Goal: Task Accomplishment & Management: Use online tool/utility

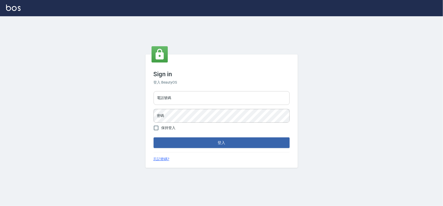
type input "0975575780"
click at [193, 138] on button "登入" at bounding box center [221, 142] width 136 height 11
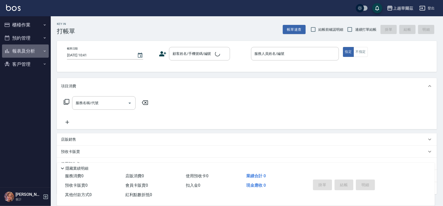
click at [21, 47] on button "報表及分析" at bounding box center [25, 50] width 47 height 13
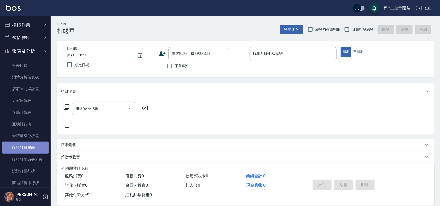
click at [32, 147] on link "設計師日報表" at bounding box center [25, 147] width 47 height 12
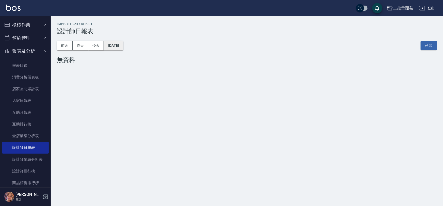
click at [116, 47] on button "[DATE]" at bounding box center [113, 45] width 19 height 9
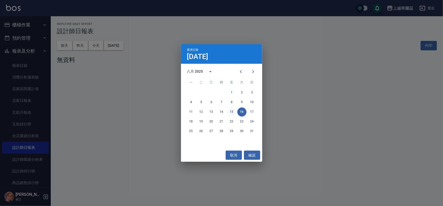
click at [232, 114] on button "15" at bounding box center [231, 111] width 9 height 9
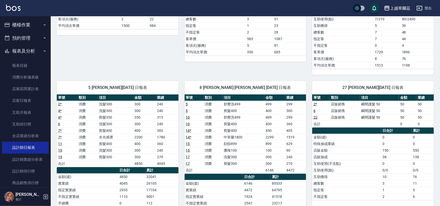
scroll to position [176, 0]
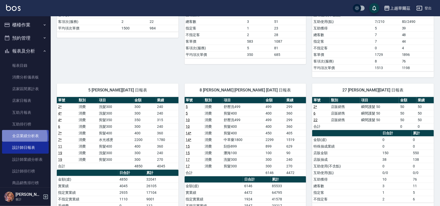
click at [19, 137] on link "全店業績分析表" at bounding box center [25, 136] width 47 height 12
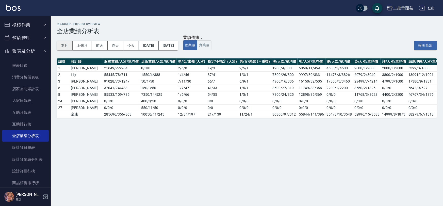
click at [66, 44] on button "本月" at bounding box center [65, 45] width 16 height 9
click at [30, 157] on link "設計師業績分析表" at bounding box center [25, 159] width 47 height 12
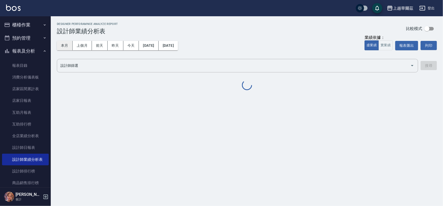
click at [66, 45] on button "本月" at bounding box center [65, 45] width 16 height 9
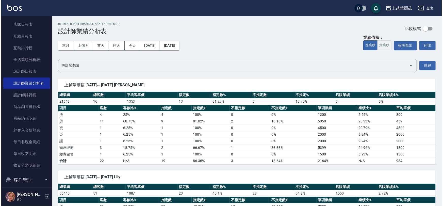
scroll to position [81, 0]
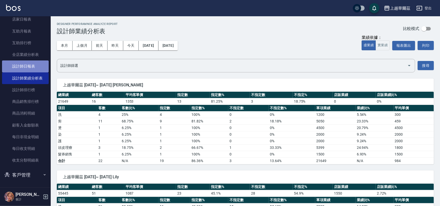
click at [32, 61] on link "設計師日報表" at bounding box center [25, 66] width 47 height 12
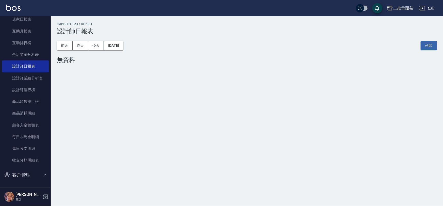
click at [48, 21] on nav "櫃檯作業 打帳單 帳單列表 掛單列表 營業儀表板 現金收支登錄 材料自購登錄 每日結帳 排班表 現場電腦打卡 預約管理 預約管理 單日預約紀錄 單週預約紀錄 …" at bounding box center [25, 101] width 51 height 171
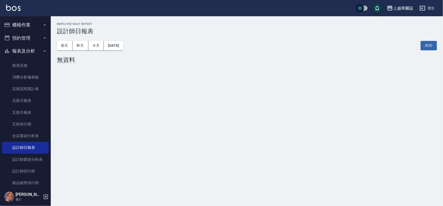
click at [31, 24] on button "櫃檯作業" at bounding box center [25, 24] width 47 height 13
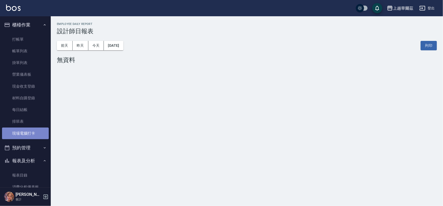
click at [27, 133] on link "現場電腦打卡" at bounding box center [25, 133] width 47 height 12
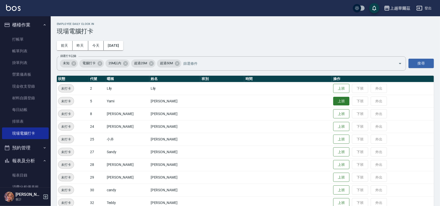
click at [333, 100] on button "上班" at bounding box center [341, 101] width 16 height 9
click at [333, 151] on button "上班" at bounding box center [341, 151] width 16 height 9
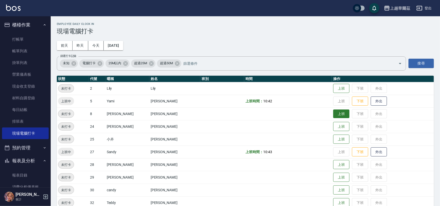
click at [335, 115] on button "上班" at bounding box center [341, 113] width 16 height 9
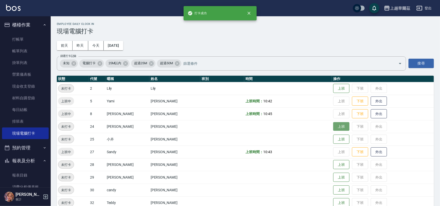
click at [333, 127] on button "上班" at bounding box center [341, 126] width 16 height 9
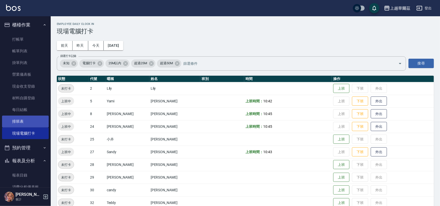
click at [18, 121] on link "排班表" at bounding box center [25, 121] width 47 height 12
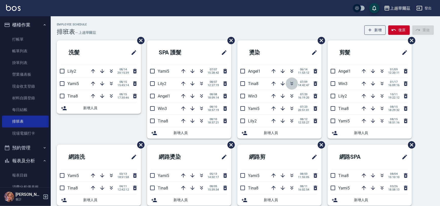
click at [290, 84] on icon "button" at bounding box center [292, 83] width 6 height 6
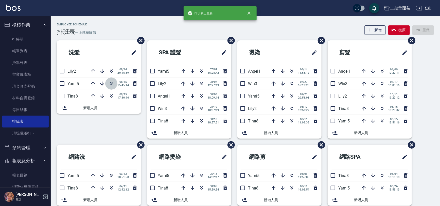
click at [111, 83] on icon "button" at bounding box center [111, 83] width 3 height 2
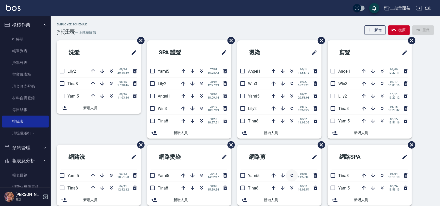
click at [289, 176] on icon "button" at bounding box center [292, 175] width 6 height 6
